Goal: Task Accomplishment & Management: Use online tool/utility

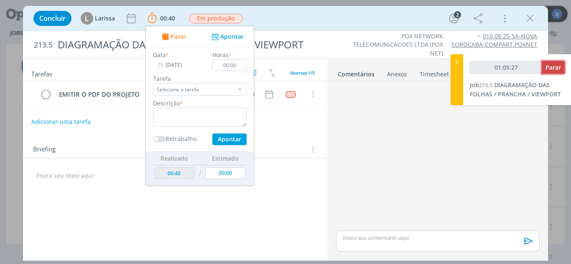
click at [554, 65] on span "Parar" at bounding box center [552, 67] width 15 height 8
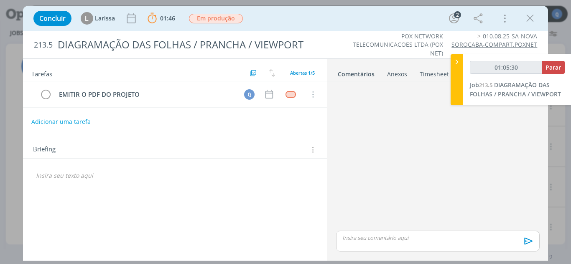
type input "01:06:00"
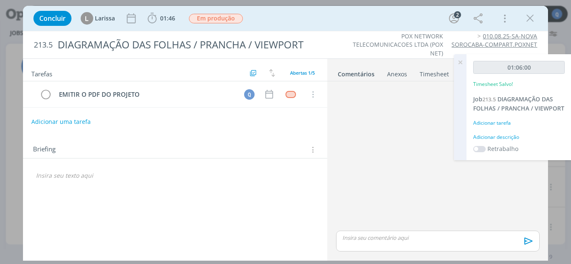
click at [497, 121] on div "Adicionar tarefa" at bounding box center [518, 123] width 91 height 8
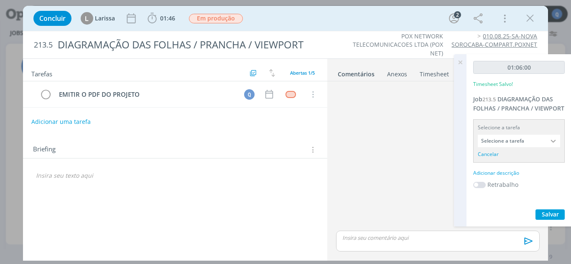
click at [541, 143] on input "Selecione a tarefa" at bounding box center [518, 141] width 82 height 13
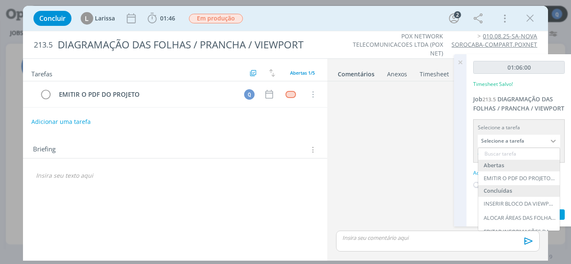
click at [548, 140] on div at bounding box center [553, 141] width 13 height 13
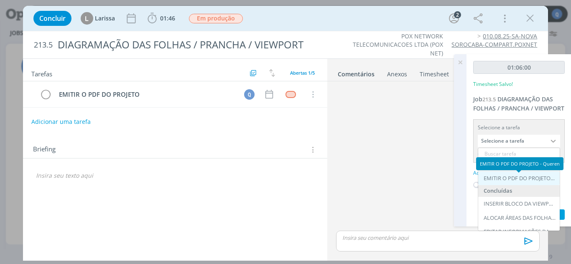
click at [517, 182] on div "EMITIR O PDF DO PROJETO - Queren" at bounding box center [518, 179] width 81 height 14
type input "EMITIR O PDF DO PROJETO"
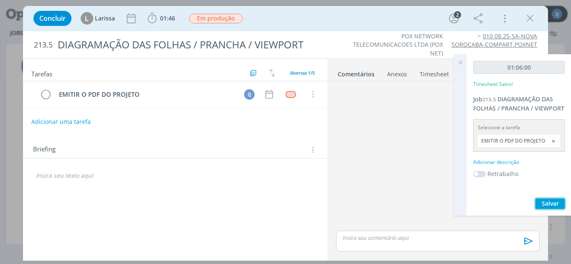
click at [552, 202] on span "Salvar" at bounding box center [549, 204] width 17 height 8
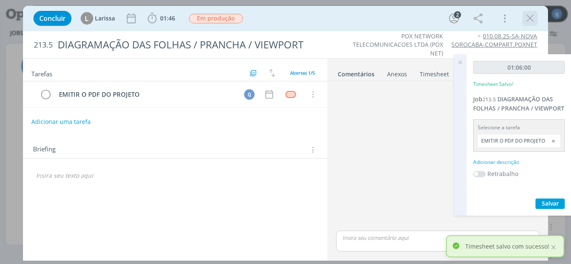
click at [532, 21] on icon "dialog" at bounding box center [529, 18] width 13 height 13
